Goal: Task Accomplishment & Management: Use online tool/utility

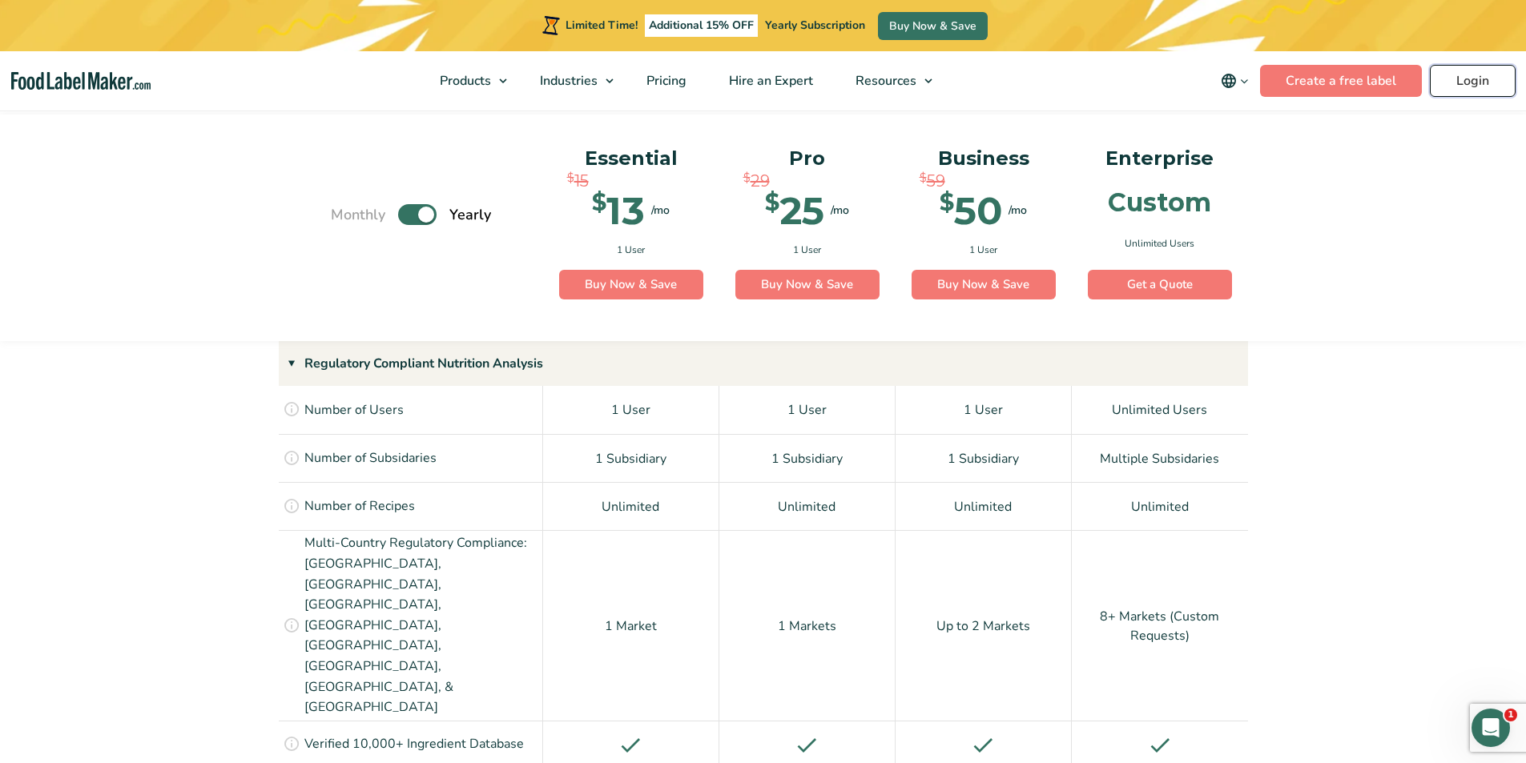
click at [1473, 83] on link "Login" at bounding box center [1473, 81] width 86 height 32
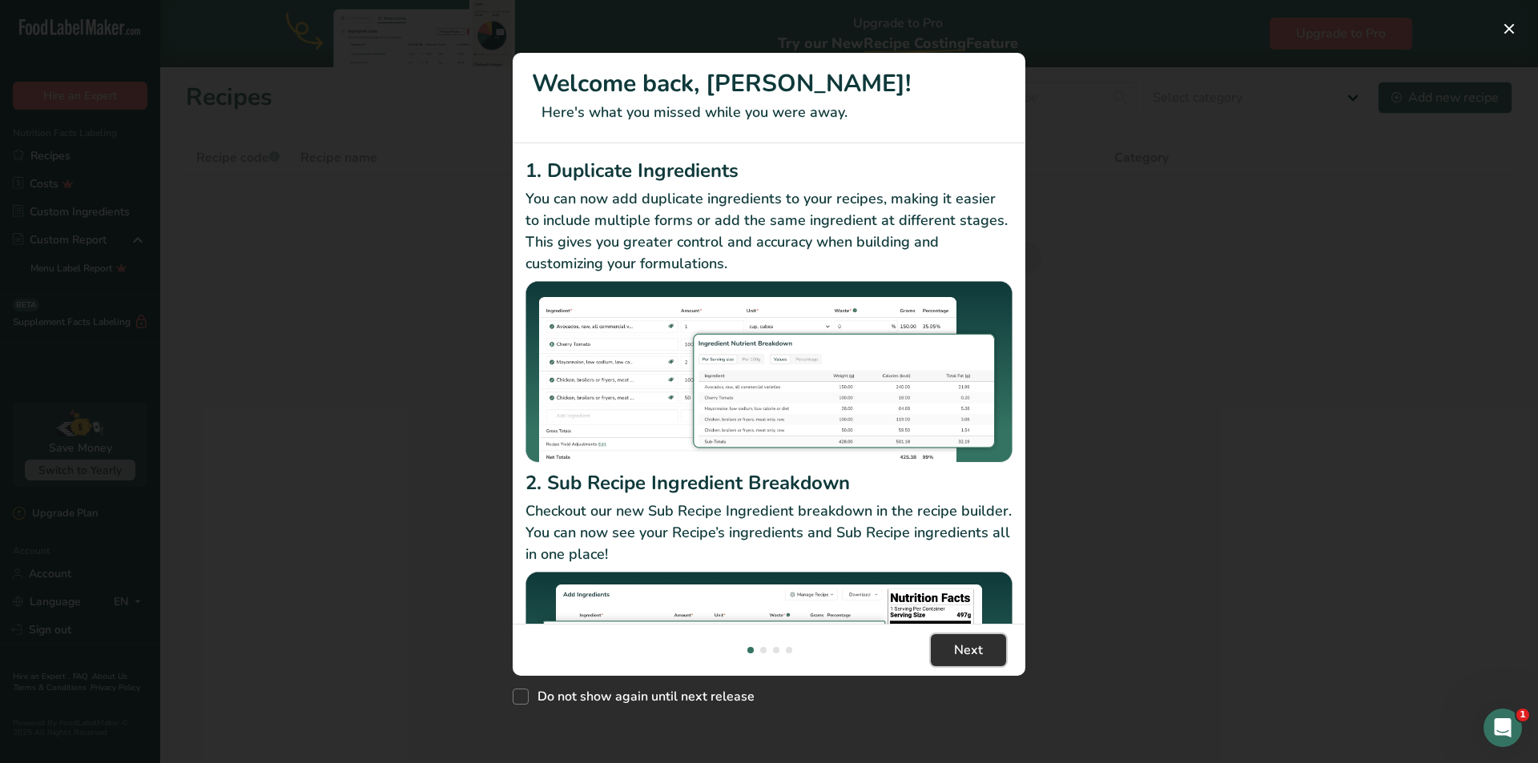
click at [986, 652] on button "Next" at bounding box center [968, 650] width 75 height 32
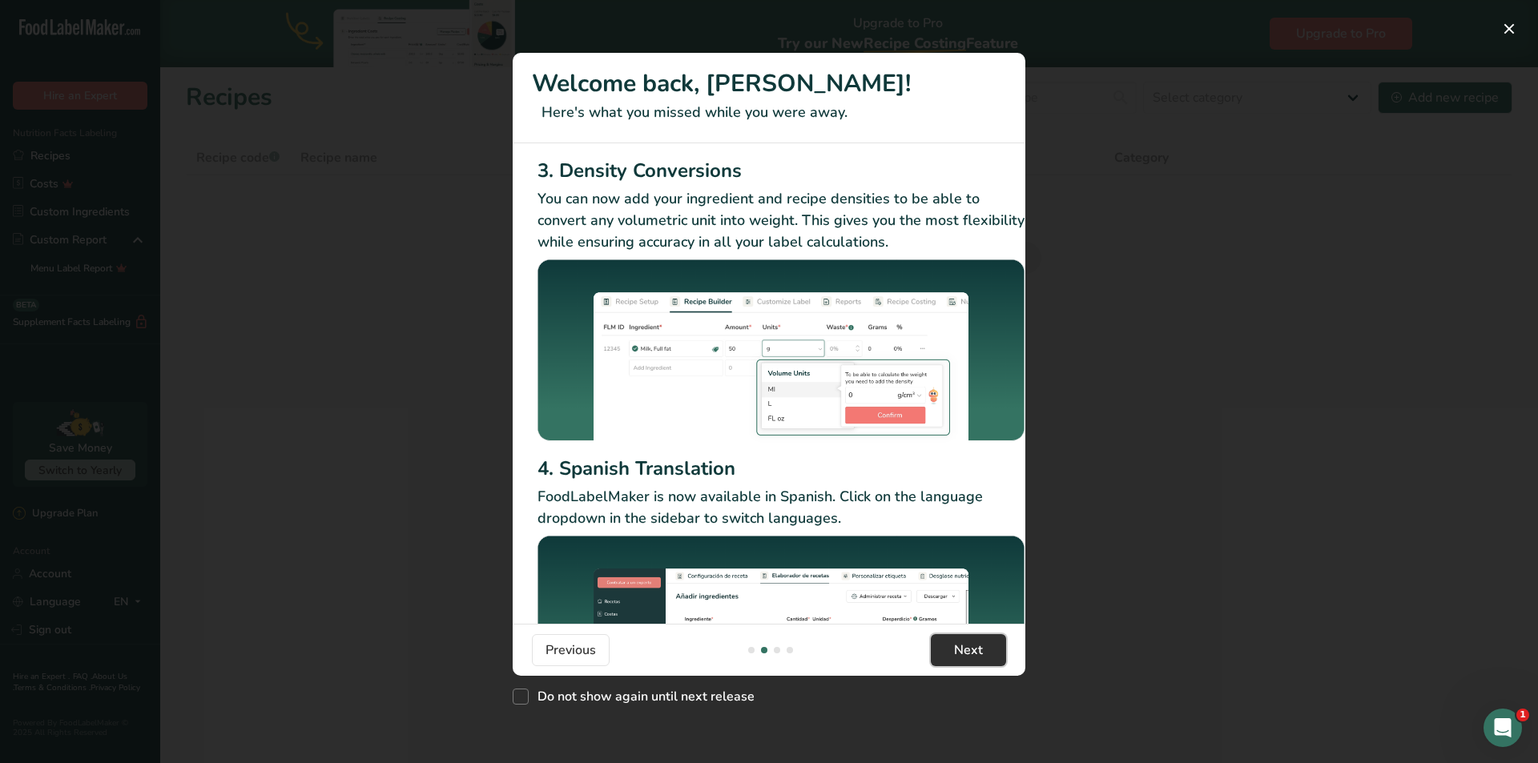
click at [986, 652] on button "Next" at bounding box center [968, 650] width 75 height 32
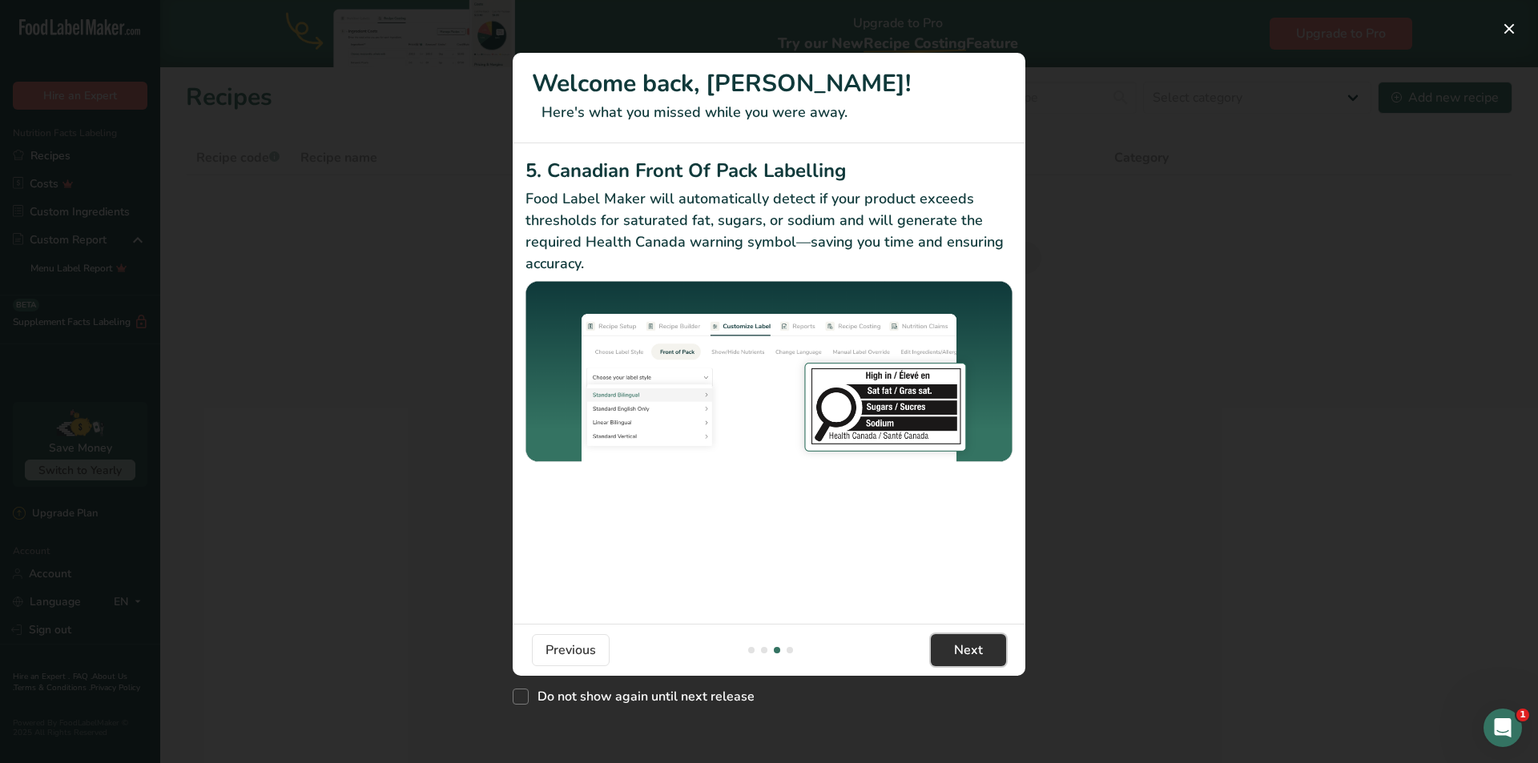
click at [986, 652] on button "Next" at bounding box center [968, 650] width 75 height 32
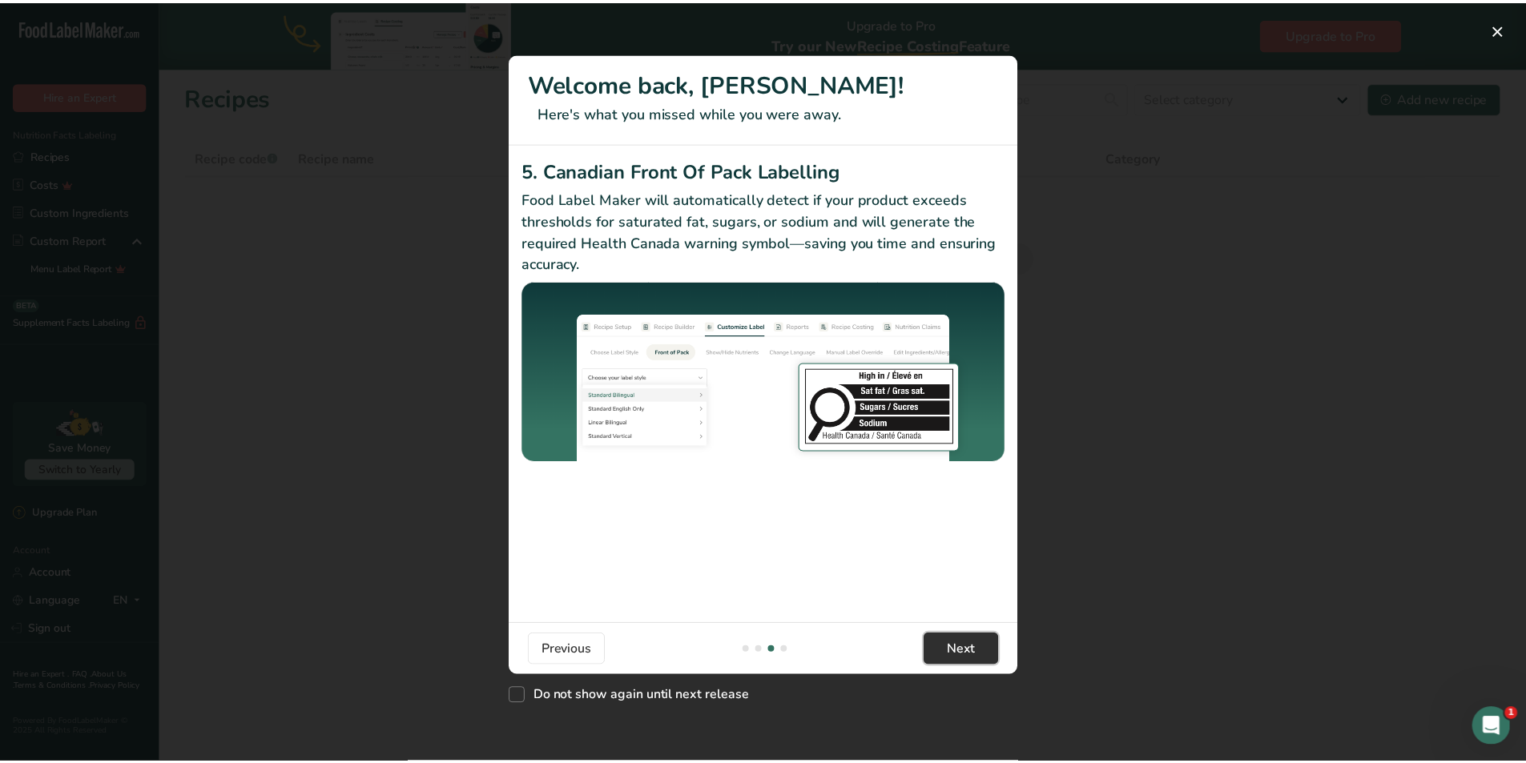
scroll to position [0, 1526]
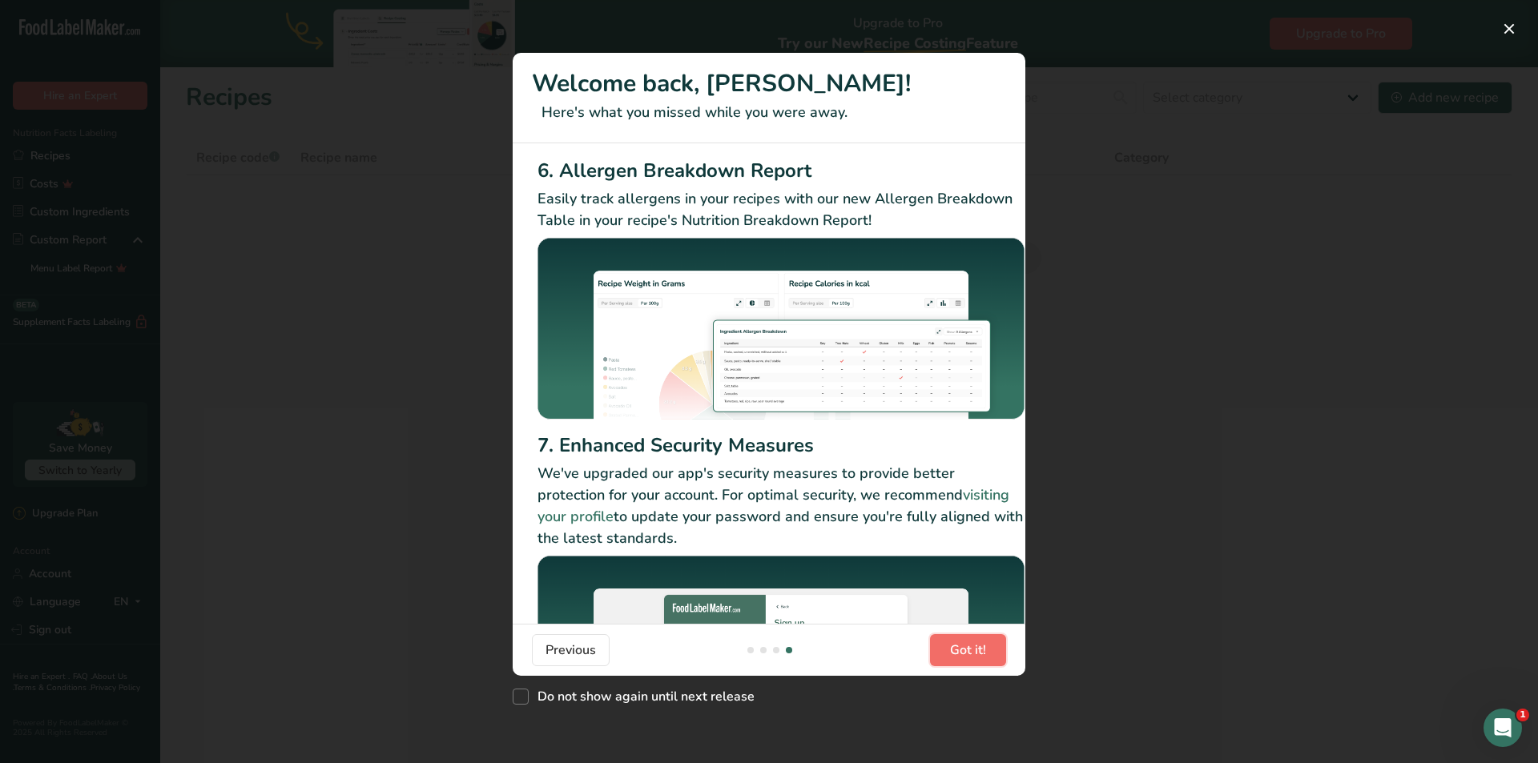
click at [986, 652] on button "Got it!" at bounding box center [968, 650] width 76 height 32
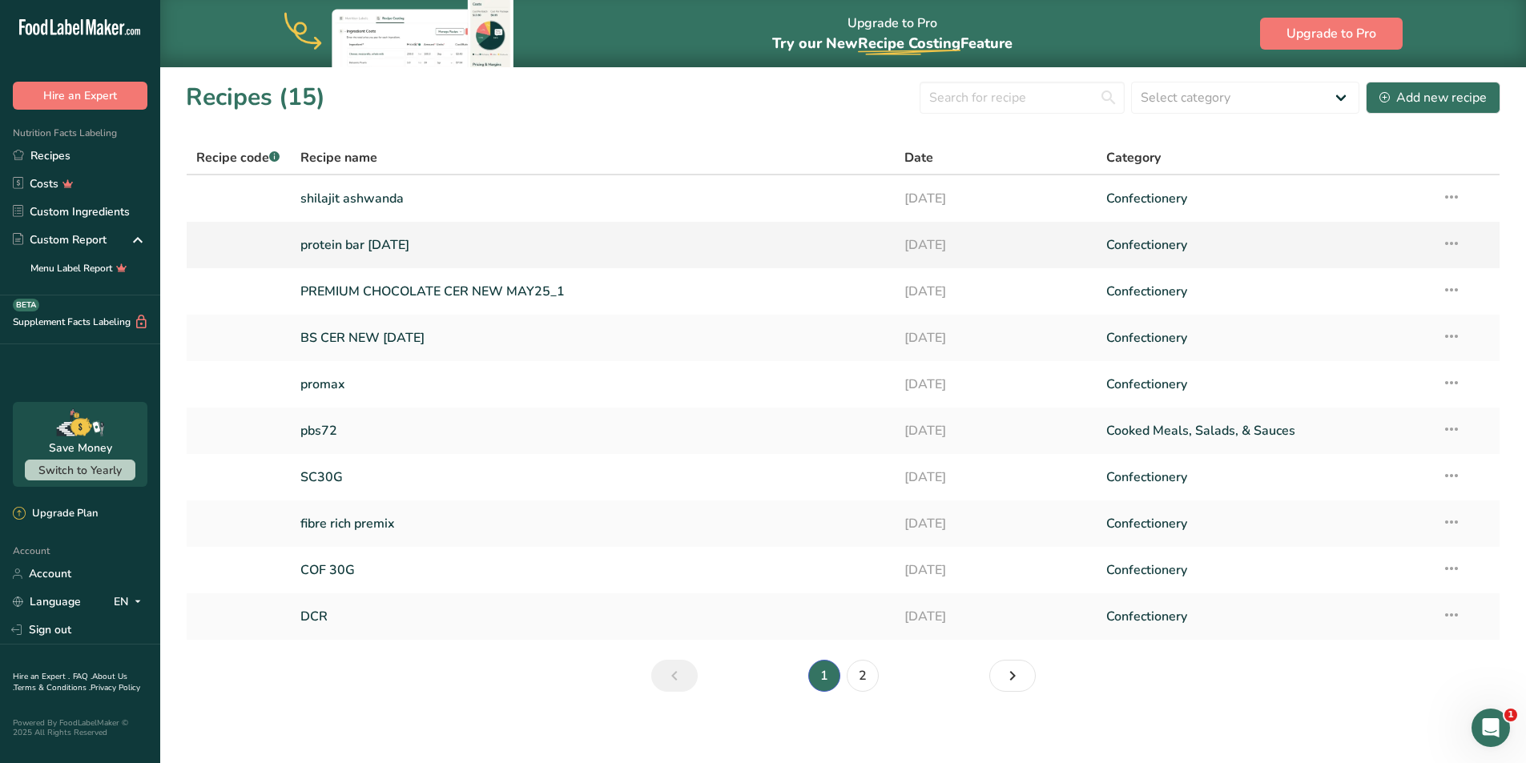
click at [549, 244] on link "protein bar [DATE]" at bounding box center [593, 245] width 586 height 34
